Goal: Use online tool/utility: Utilize a website feature to perform a specific function

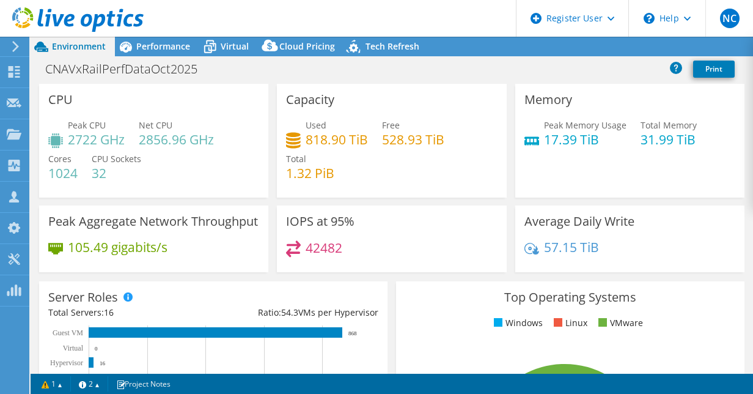
select select "USEast"
select select "USD"
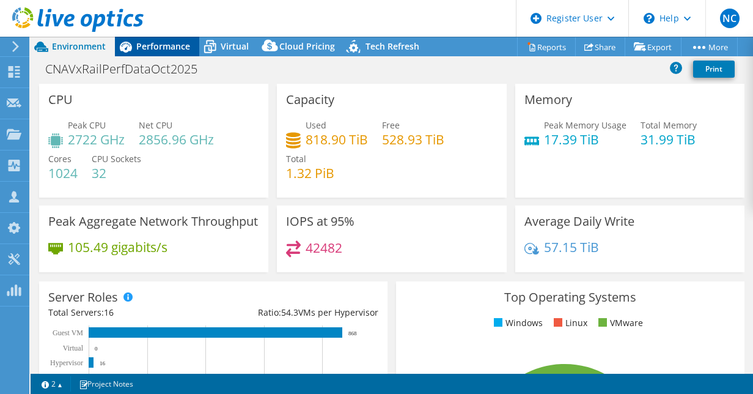
click at [154, 48] on span "Performance" at bounding box center [163, 46] width 54 height 12
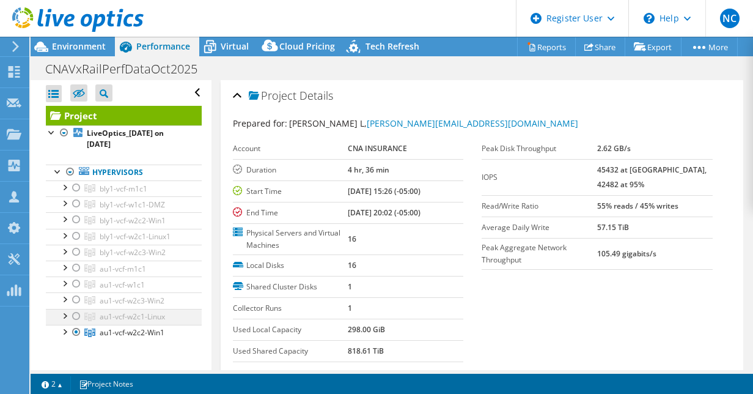
click at [77, 313] on div at bounding box center [76, 316] width 12 height 15
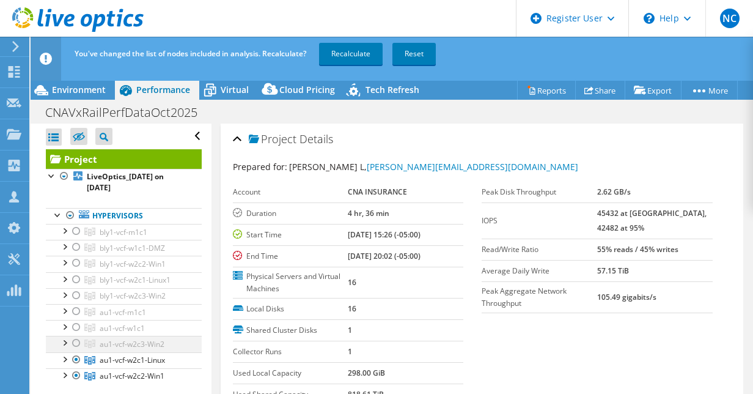
click at [77, 341] on div at bounding box center [76, 343] width 12 height 15
click at [73, 326] on div at bounding box center [76, 327] width 12 height 15
click at [77, 313] on div at bounding box center [76, 311] width 12 height 15
click at [75, 295] on div at bounding box center [76, 295] width 12 height 15
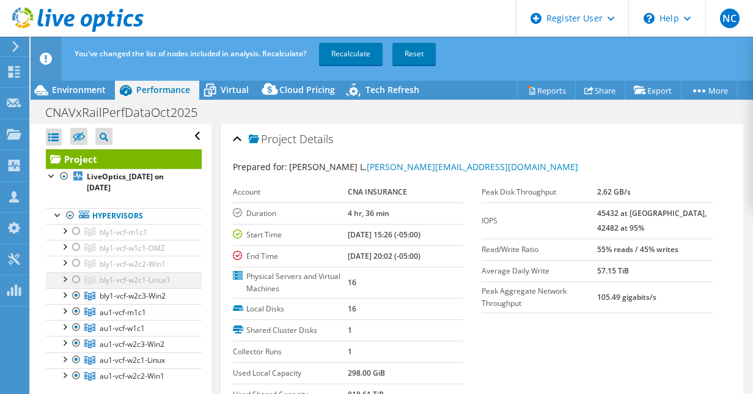
click at [77, 278] on div at bounding box center [76, 279] width 12 height 15
click at [75, 262] on div at bounding box center [76, 263] width 12 height 15
click at [76, 247] on div at bounding box center [76, 247] width 12 height 15
click at [73, 231] on div at bounding box center [76, 231] width 12 height 15
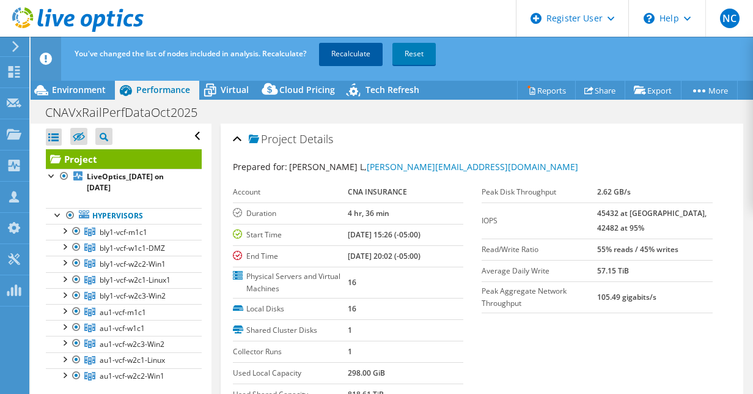
click at [366, 54] on link "Recalculate" at bounding box center [351, 54] width 64 height 22
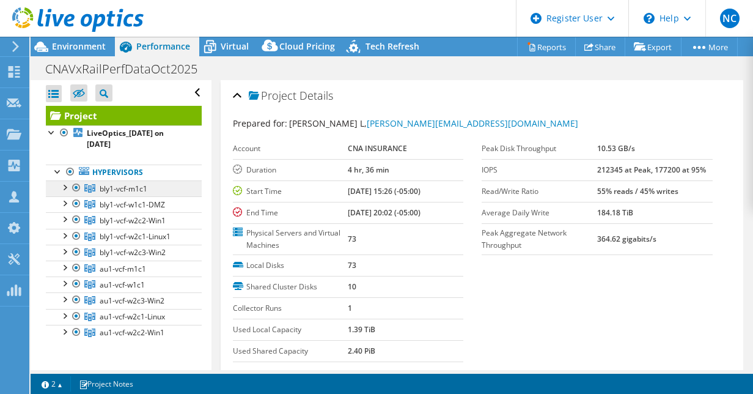
click at [127, 191] on span "bly1-vcf-m1c1" at bounding box center [124, 188] width 48 height 10
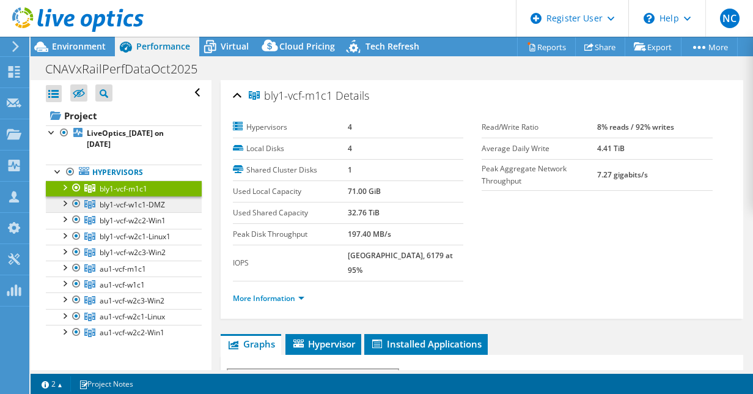
click at [131, 200] on span "bly1-vcf-w1c1-DMZ" at bounding box center [132, 204] width 65 height 10
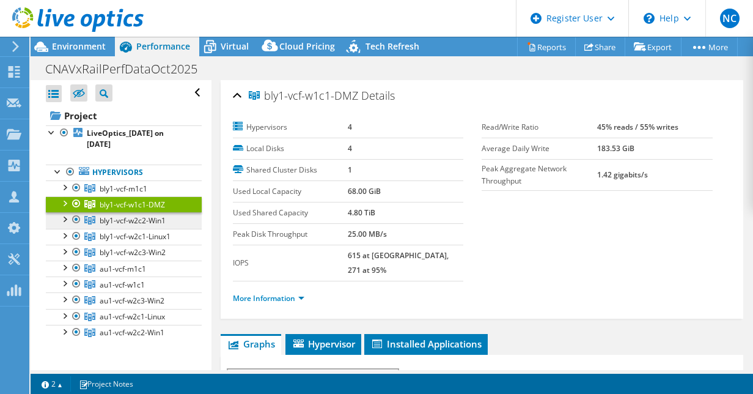
click at [125, 223] on span "bly1-vcf-w2c2-Win1" at bounding box center [133, 220] width 66 height 10
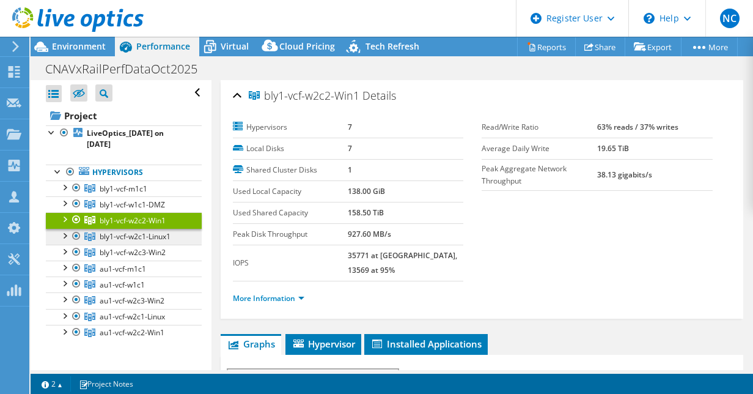
click at [126, 232] on span "bly1-vcf-w2c1-Linux1" at bounding box center [135, 236] width 71 height 10
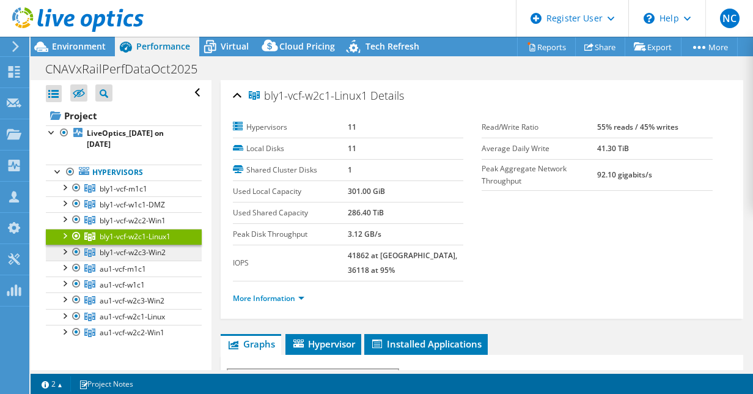
click at [124, 250] on span "bly1-vcf-w2c3-Win2" at bounding box center [133, 252] width 66 height 10
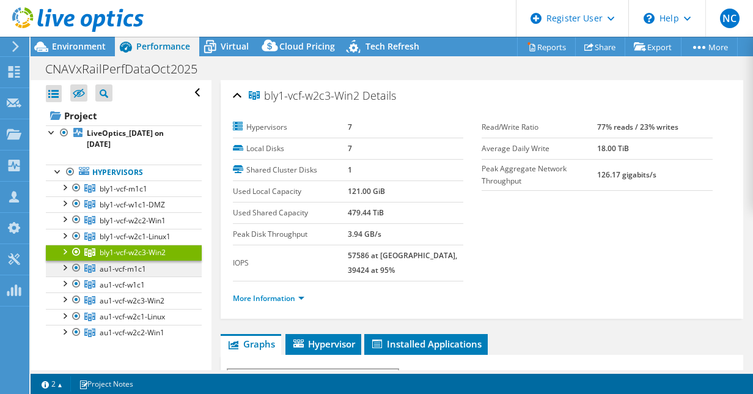
click at [127, 270] on span "au1-vcf-m1c1" at bounding box center [123, 269] width 46 height 10
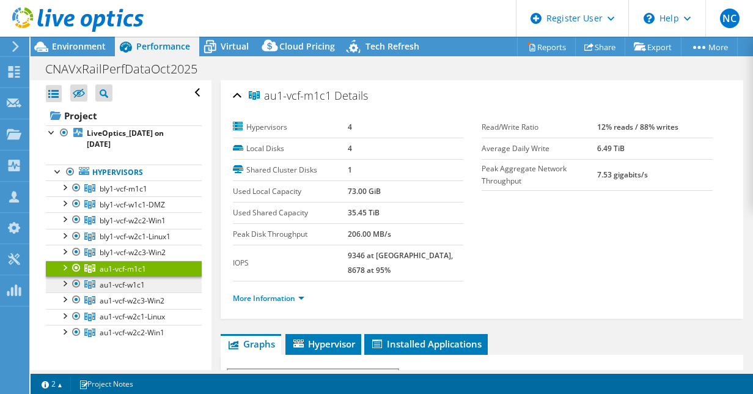
click at [128, 281] on span "au1-vcf-w1c1" at bounding box center [122, 284] width 45 height 10
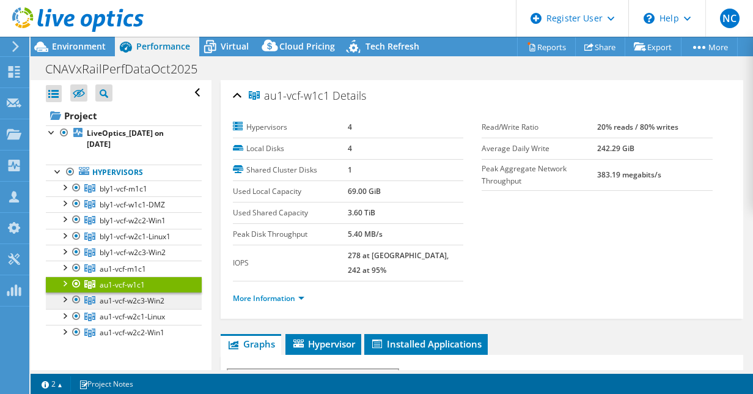
click at [128, 295] on span "au1-vcf-w2c3-Win2" at bounding box center [132, 300] width 65 height 10
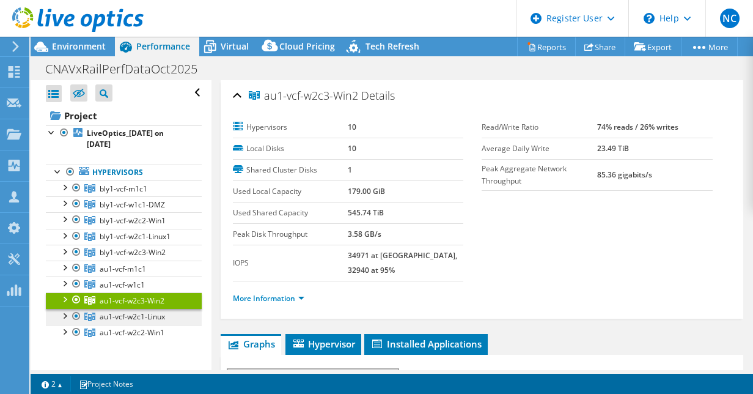
click at [127, 312] on span "au1-vcf-w2c1-Linux" at bounding box center [132, 316] width 65 height 10
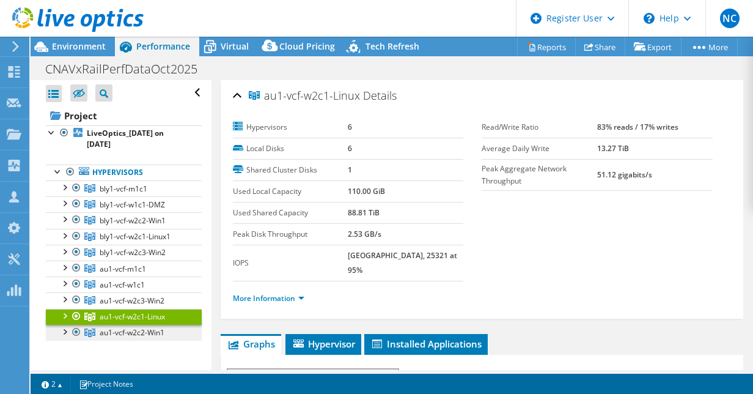
click at [128, 327] on span "au1-vcf-w2c2-Win1" at bounding box center [132, 332] width 65 height 10
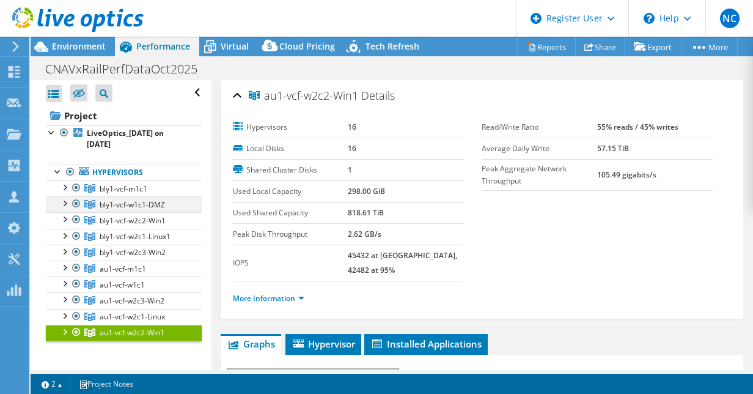
click at [75, 202] on div at bounding box center [76, 203] width 12 height 15
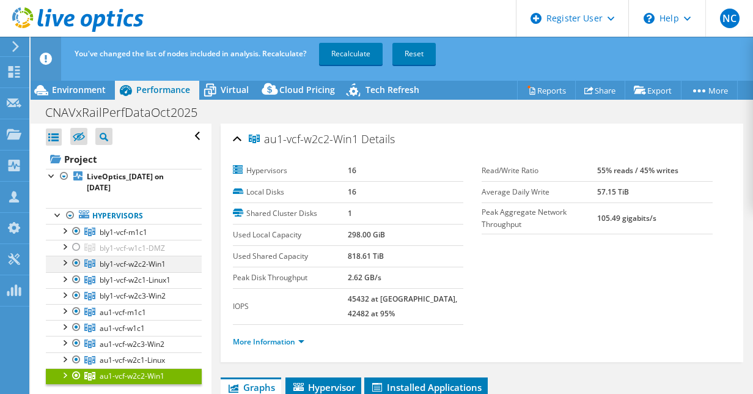
click at [76, 264] on div at bounding box center [76, 263] width 12 height 15
click at [76, 278] on div at bounding box center [76, 279] width 12 height 15
click at [78, 292] on div at bounding box center [76, 295] width 12 height 15
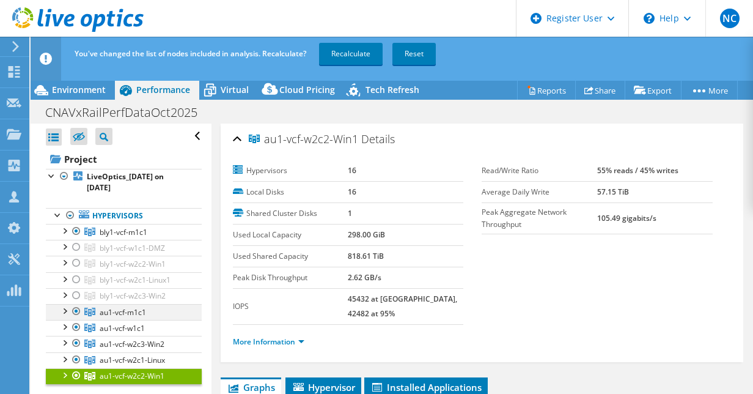
click at [77, 308] on div at bounding box center [76, 311] width 12 height 15
click at [76, 323] on div at bounding box center [76, 327] width 12 height 15
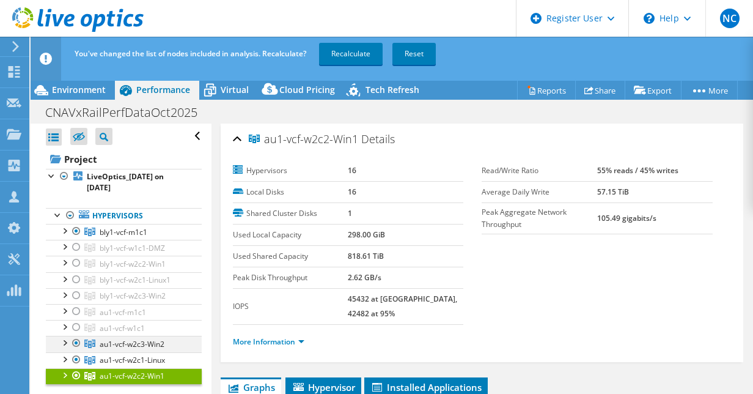
click at [78, 338] on div at bounding box center [76, 343] width 12 height 15
click at [77, 352] on div at bounding box center [76, 359] width 12 height 15
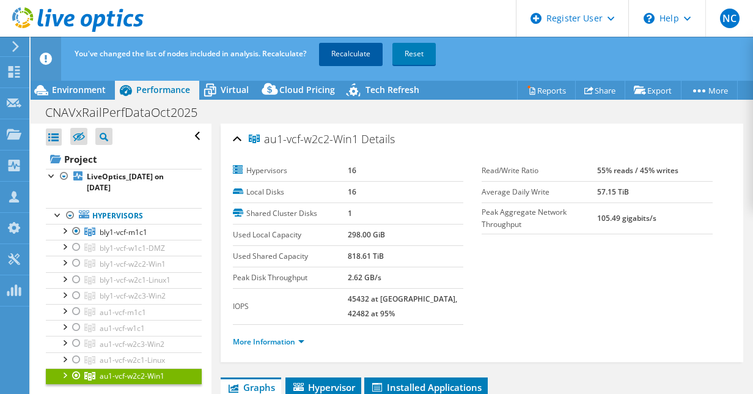
click at [361, 54] on link "Recalculate" at bounding box center [351, 54] width 64 height 22
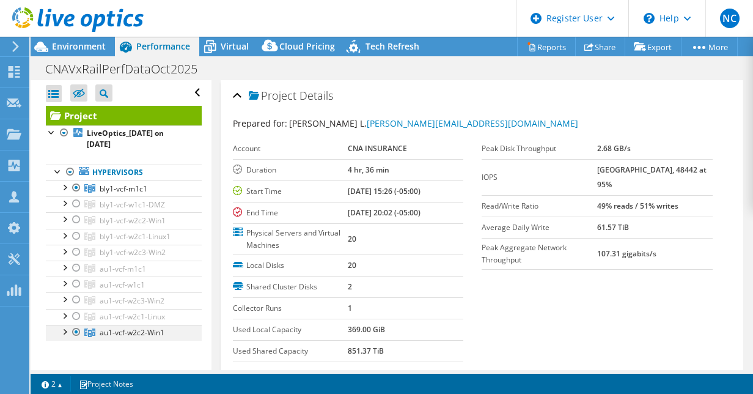
click at [80, 330] on div at bounding box center [76, 332] width 12 height 15
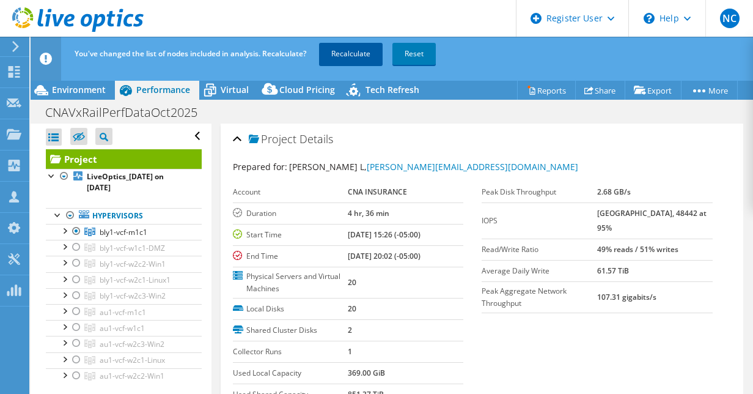
click at [347, 48] on link "Recalculate" at bounding box center [351, 54] width 64 height 22
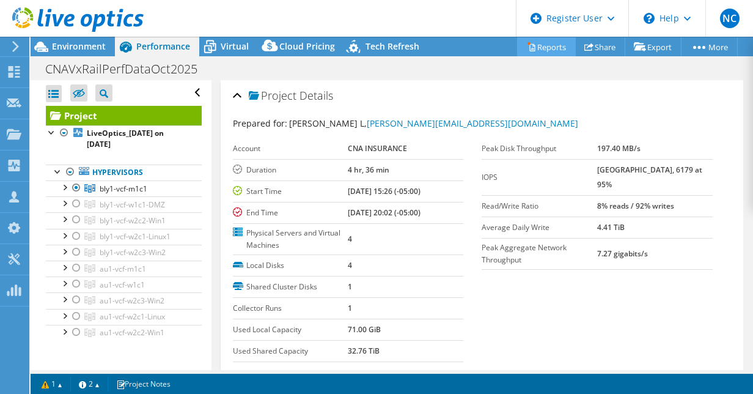
click at [538, 45] on link "Reports" at bounding box center [546, 46] width 59 height 19
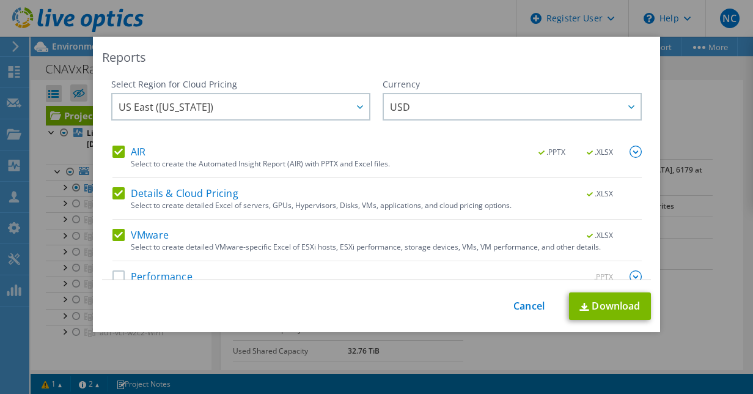
click at [115, 194] on label "Details & Cloud Pricing" at bounding box center [176, 193] width 126 height 12
click at [0, 0] on input "Details & Cloud Pricing" at bounding box center [0, 0] width 0 height 0
click at [114, 236] on label "VMware" at bounding box center [141, 235] width 56 height 12
click at [0, 0] on input "VMware" at bounding box center [0, 0] width 0 height 0
click at [527, 302] on link "Cancel" at bounding box center [529, 306] width 31 height 12
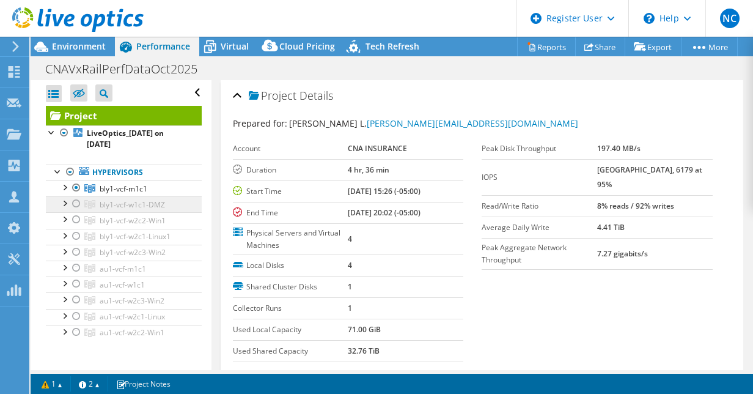
click at [127, 201] on span "bly1-vcf-w1c1-DMZ" at bounding box center [132, 204] width 65 height 10
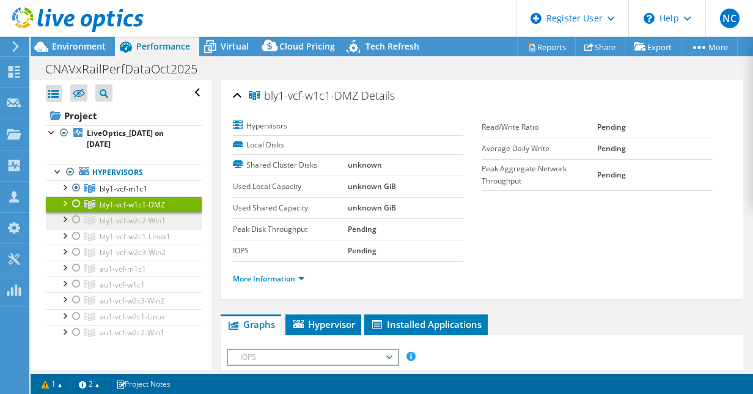
click at [125, 220] on span "bly1-vcf-w2c2-Win1" at bounding box center [133, 220] width 66 height 10
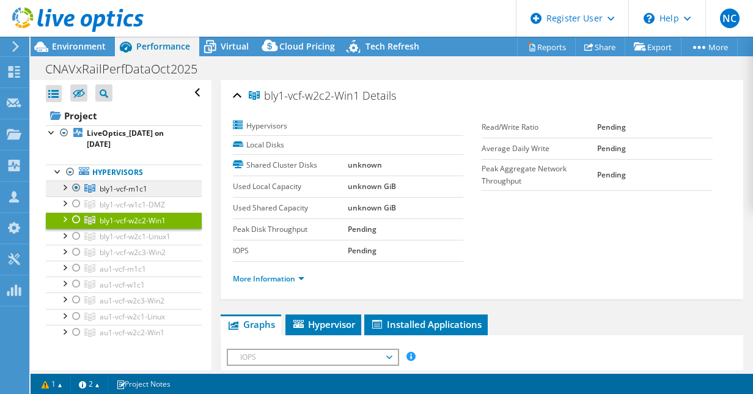
click at [124, 187] on span "bly1-vcf-m1c1" at bounding box center [124, 188] width 48 height 10
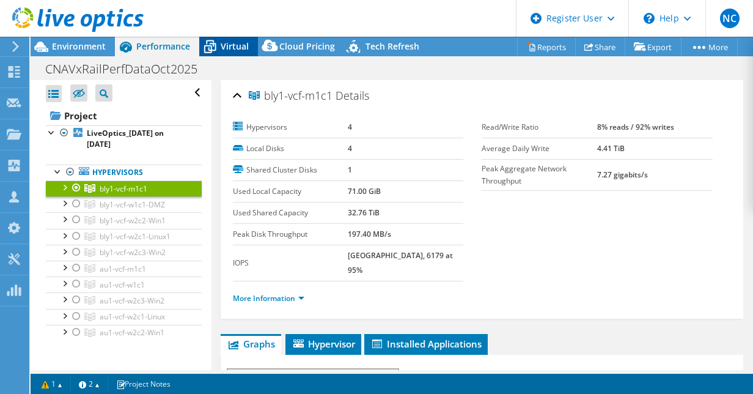
click at [228, 45] on span "Virtual" at bounding box center [235, 46] width 28 height 12
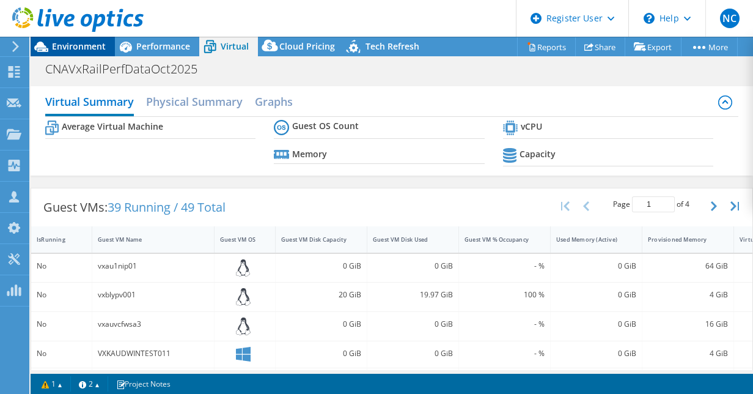
click at [86, 48] on span "Environment" at bounding box center [79, 46] width 54 height 12
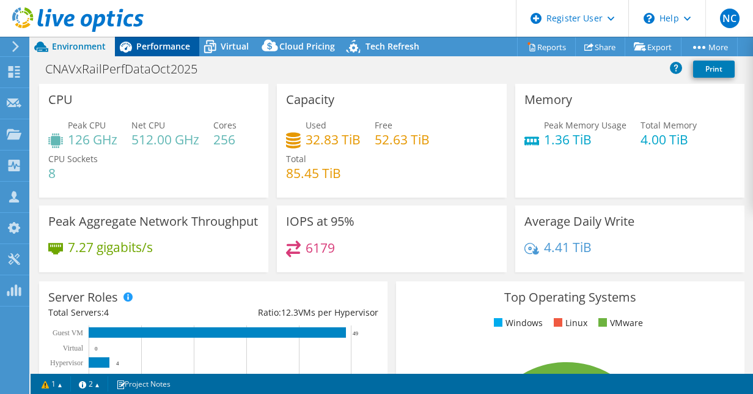
click at [182, 41] on span "Performance" at bounding box center [163, 46] width 54 height 12
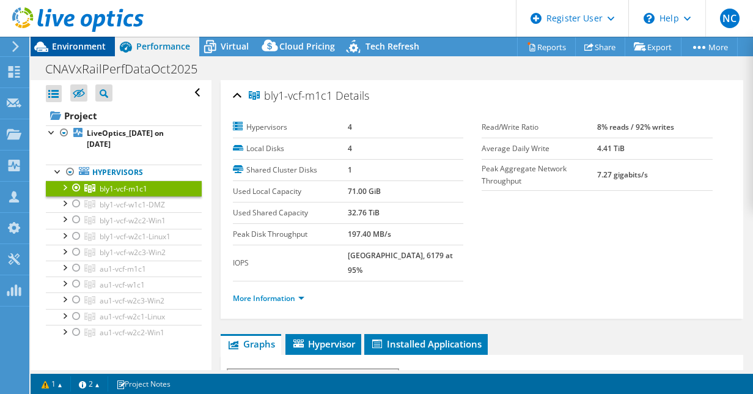
click at [98, 42] on span "Environment" at bounding box center [79, 46] width 54 height 12
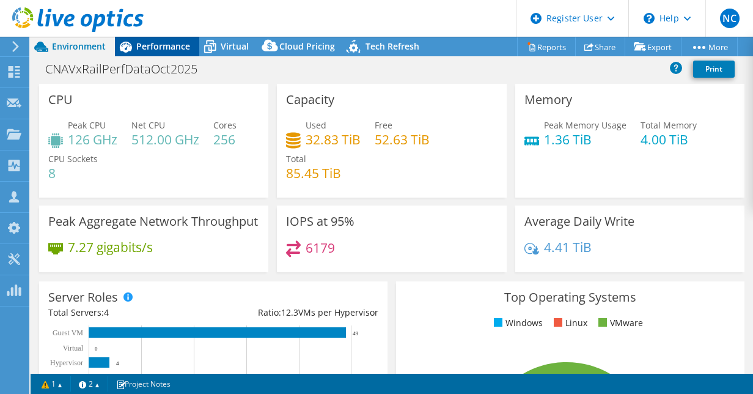
click at [143, 51] on span "Performance" at bounding box center [163, 46] width 54 height 12
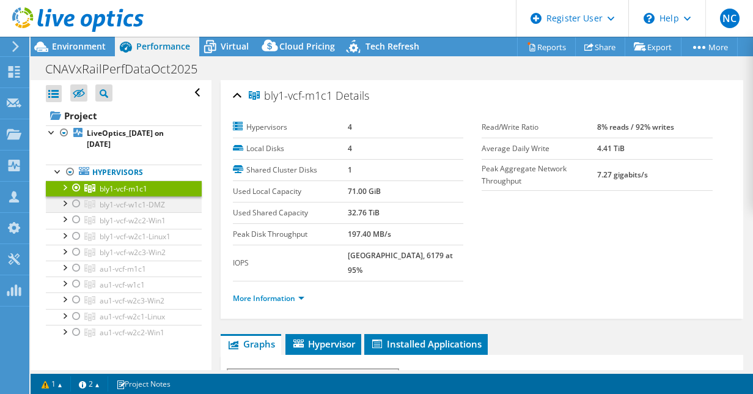
click at [78, 204] on div at bounding box center [76, 203] width 12 height 15
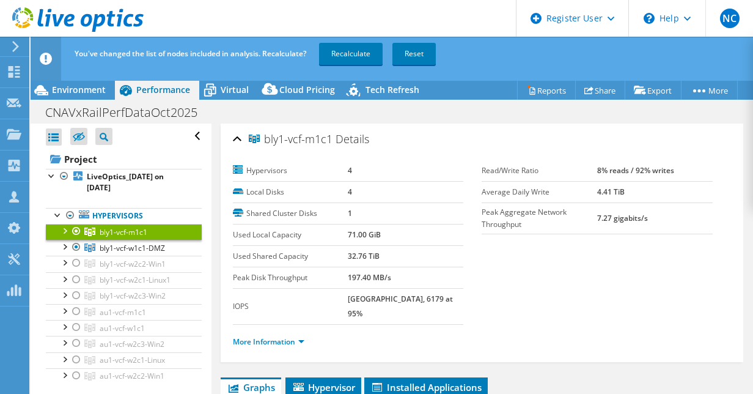
click at [77, 229] on div at bounding box center [76, 231] width 12 height 15
click at [355, 60] on link "Recalculate" at bounding box center [351, 54] width 64 height 22
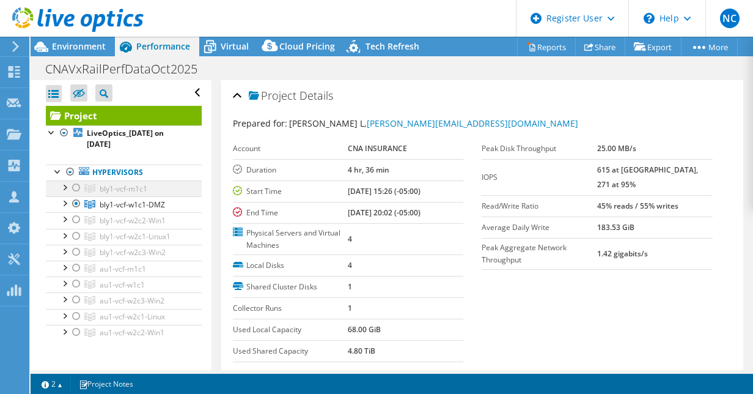
click at [76, 187] on div at bounding box center [76, 187] width 12 height 15
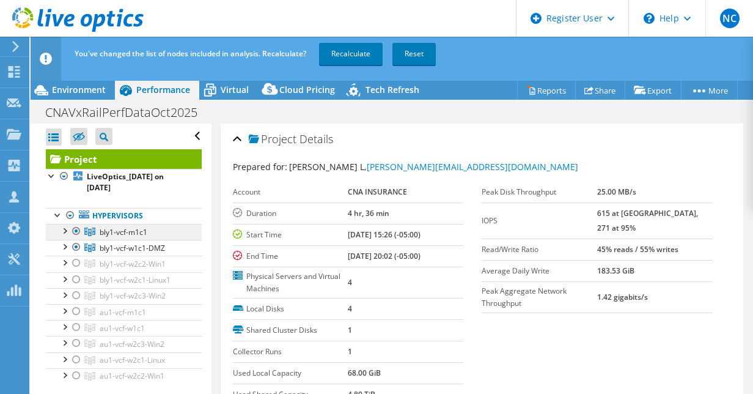
drag, startPoint x: 157, startPoint y: 231, endPoint x: 102, endPoint y: 231, distance: 55.7
click at [102, 231] on link "bly1-vcf-m1c1" at bounding box center [124, 232] width 156 height 16
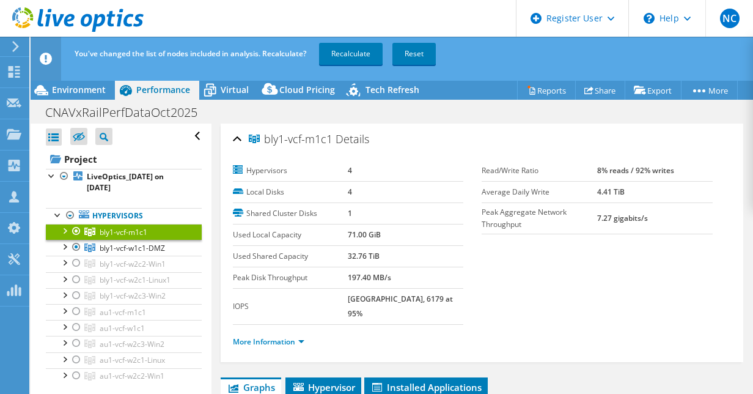
copy span "bly1-vcf-m1c1"
click at [78, 230] on div at bounding box center [76, 231] width 12 height 15
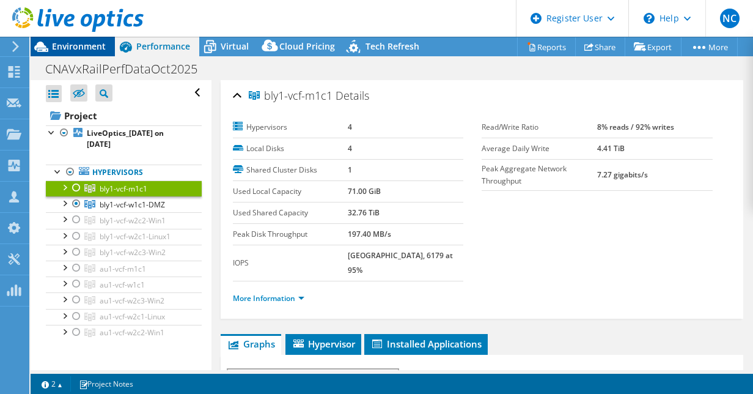
click at [95, 46] on span "Environment" at bounding box center [79, 46] width 54 height 12
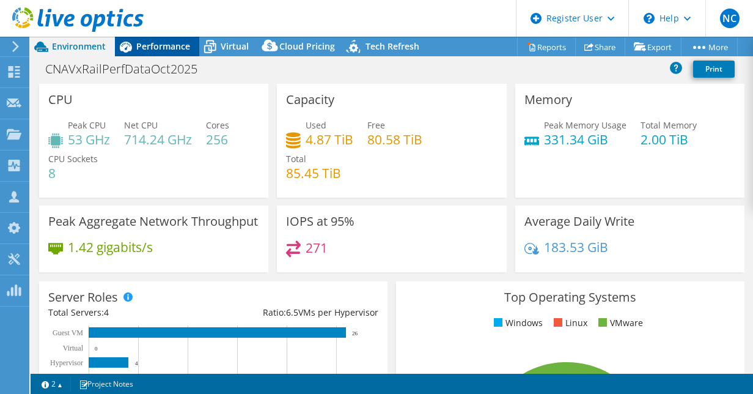
click at [158, 50] on span "Performance" at bounding box center [163, 46] width 54 height 12
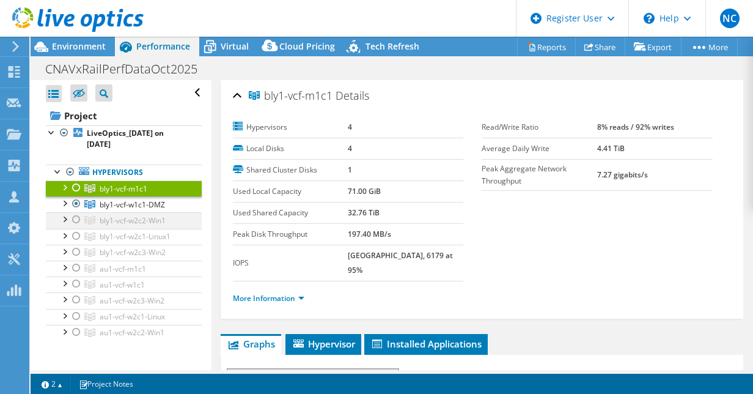
click at [73, 220] on div at bounding box center [76, 219] width 12 height 15
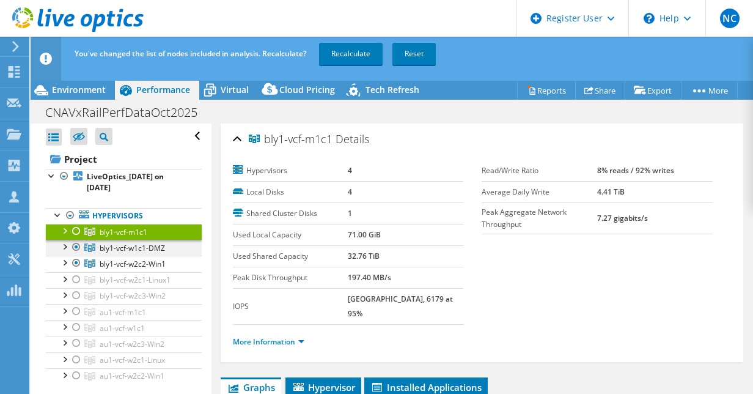
click at [77, 245] on div at bounding box center [76, 247] width 12 height 15
click at [339, 55] on link "Recalculate" at bounding box center [351, 54] width 64 height 22
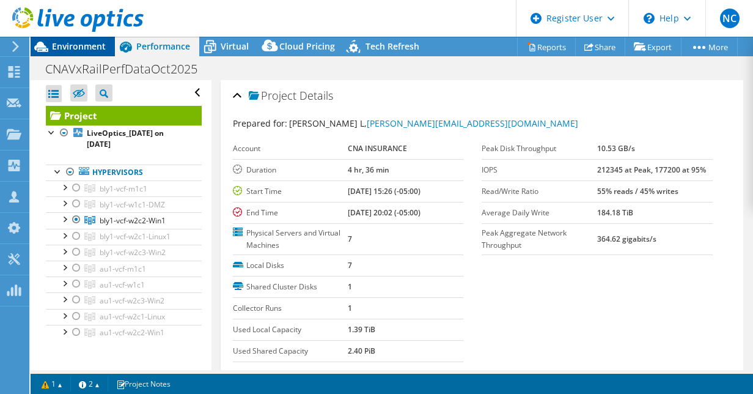
click at [92, 46] on span "Environment" at bounding box center [79, 46] width 54 height 12
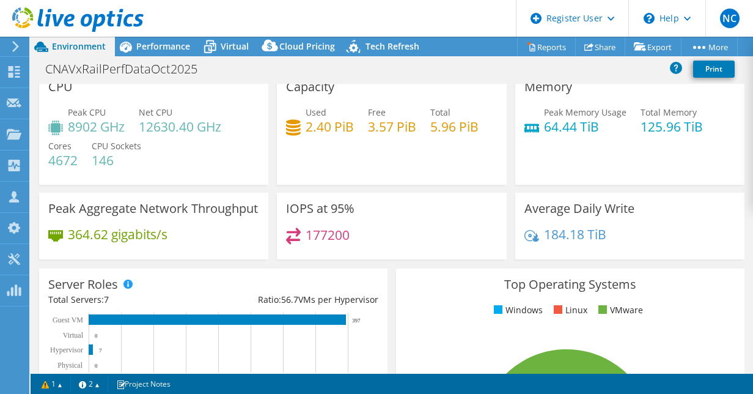
scroll to position [13, 0]
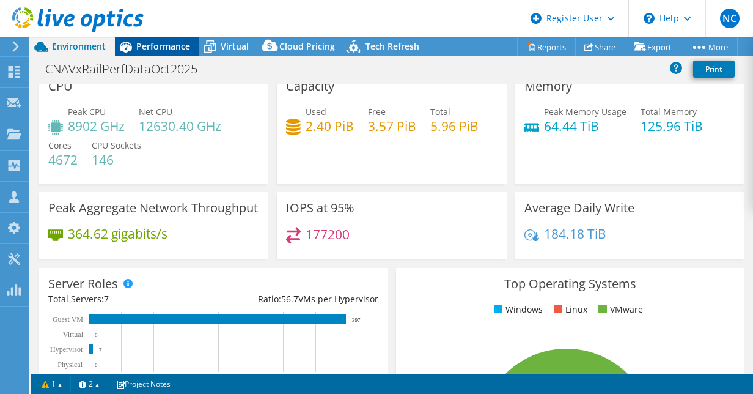
click at [144, 50] on span "Performance" at bounding box center [163, 46] width 54 height 12
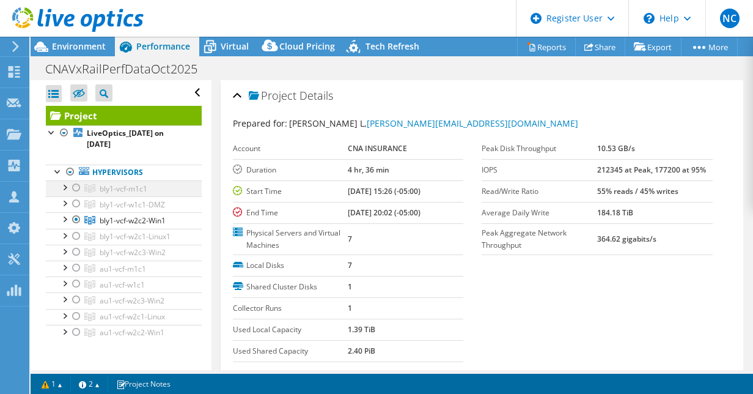
click at [73, 188] on div at bounding box center [76, 187] width 12 height 15
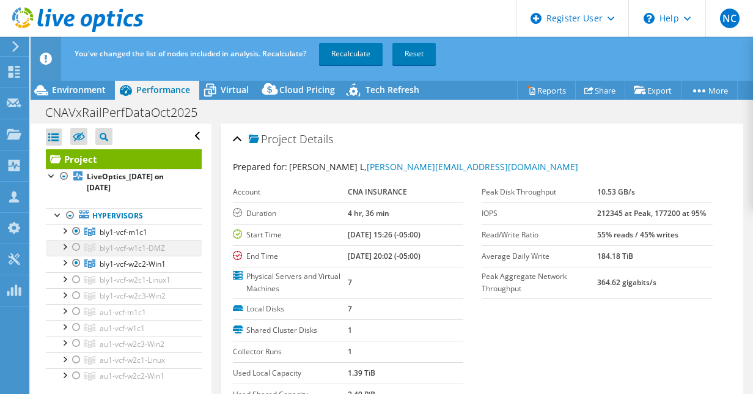
click at [77, 243] on div at bounding box center [76, 247] width 12 height 15
click at [76, 279] on div at bounding box center [76, 279] width 12 height 15
click at [76, 293] on div at bounding box center [76, 295] width 12 height 15
click at [75, 311] on div at bounding box center [76, 311] width 12 height 15
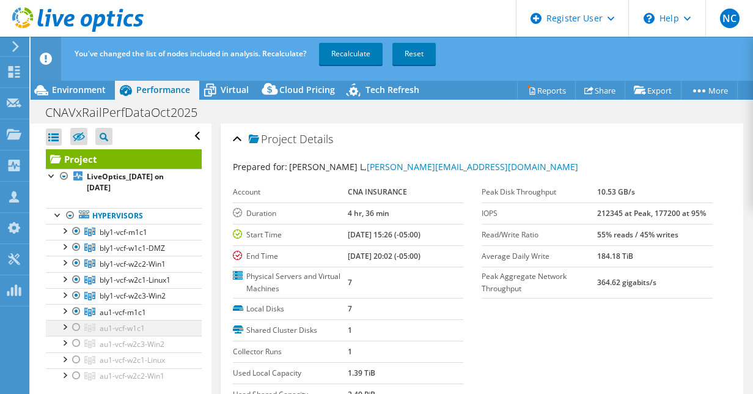
click at [75, 330] on div at bounding box center [76, 327] width 12 height 15
click at [76, 342] on div at bounding box center [76, 343] width 12 height 15
click at [76, 355] on div at bounding box center [76, 359] width 12 height 15
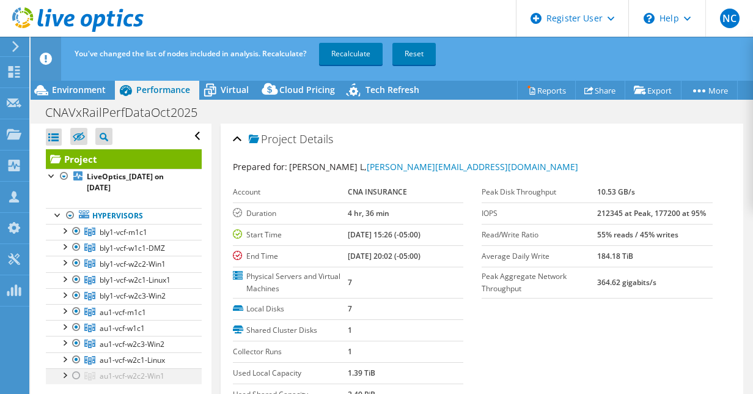
click at [75, 370] on div at bounding box center [76, 375] width 12 height 15
click at [336, 61] on link "Recalculate" at bounding box center [351, 54] width 64 height 22
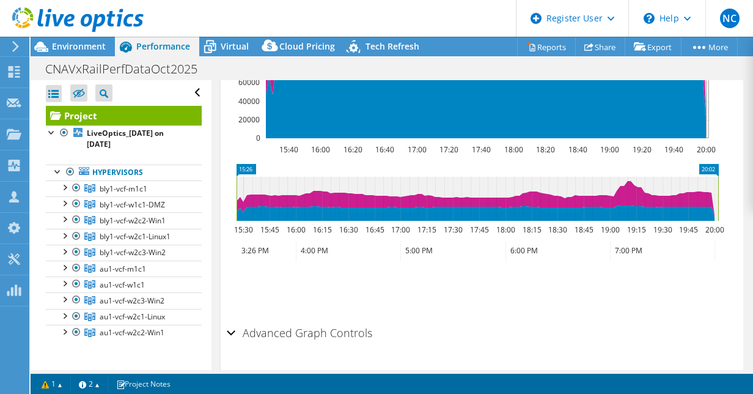
scroll to position [597, 0]
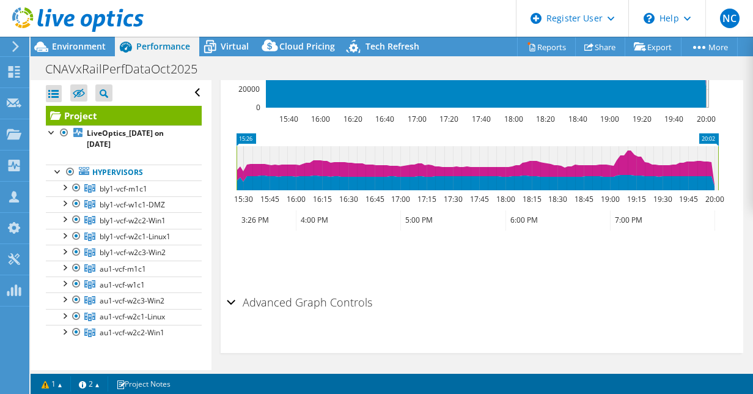
click at [229, 298] on div "Advanced Graph Controls" at bounding box center [482, 303] width 511 height 26
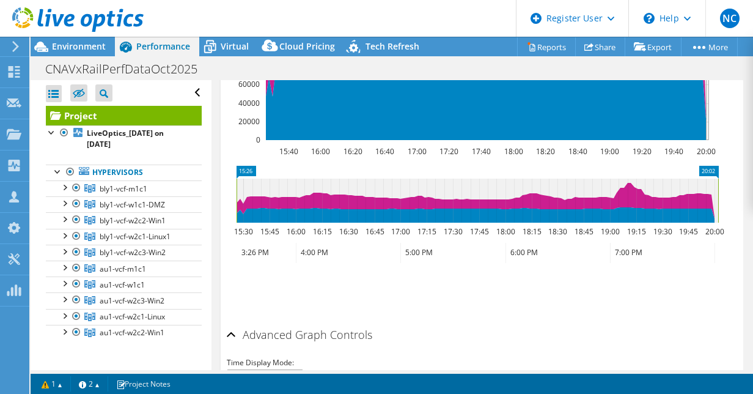
scroll to position [645, 0]
